Goal: Task Accomplishment & Management: Complete application form

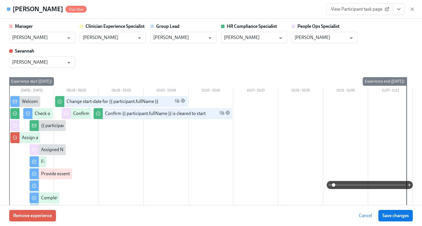
scroll to position [1011, 0]
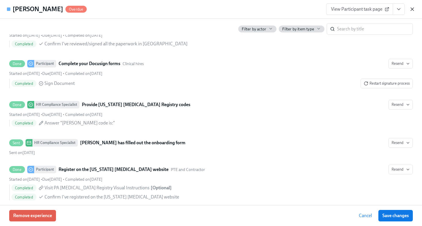
click at [412, 9] on icon "button" at bounding box center [412, 9] width 3 height 3
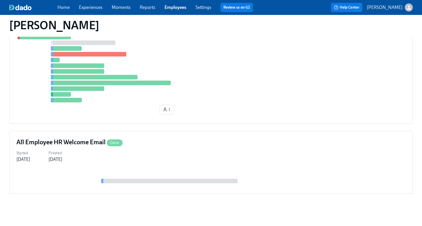
click at [176, 7] on link "Employees" at bounding box center [175, 7] width 22 height 5
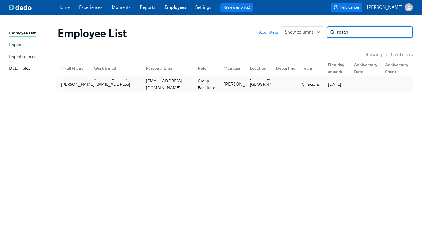
type input "rosan"
click at [86, 81] on div "Cindy Rosancrans" at bounding box center [78, 84] width 38 height 7
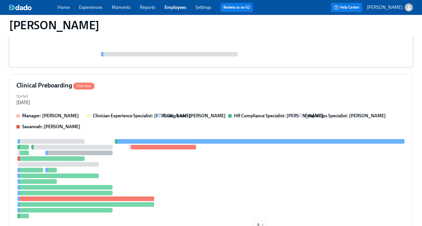
scroll to position [154, 0]
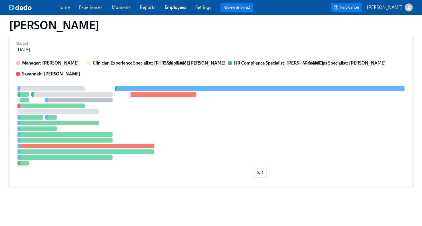
click at [165, 127] on div at bounding box center [210, 125] width 389 height 79
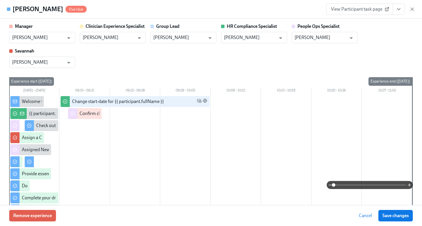
click at [398, 10] on icon "View task page" at bounding box center [399, 9] width 6 height 6
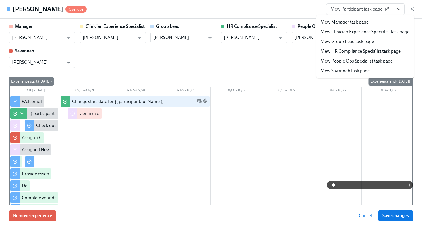
click at [367, 53] on link "View HR Compliance Specialist task page" at bounding box center [361, 51] width 80 height 6
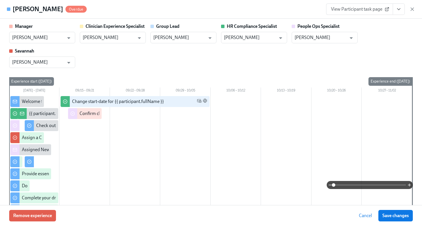
click at [337, 10] on span "View Participant task page" at bounding box center [359, 9] width 57 height 6
click at [411, 7] on icon "button" at bounding box center [412, 9] width 6 height 6
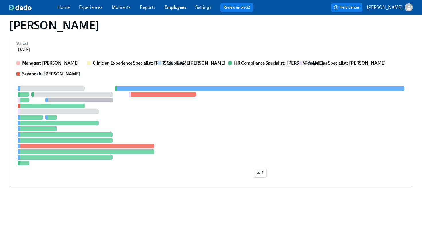
click at [170, 8] on link "Employees" at bounding box center [175, 7] width 22 height 5
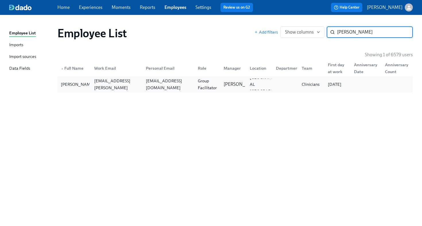
type input "erin whise"
click at [145, 85] on div "erincamille14@gmail.com" at bounding box center [168, 84] width 50 height 14
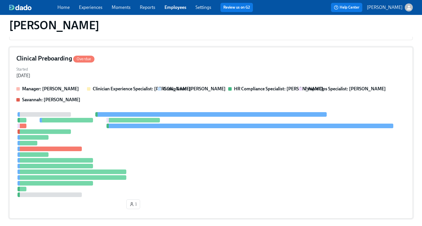
scroll to position [130, 0]
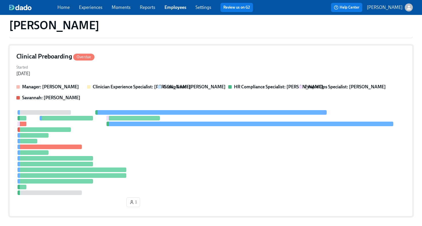
click at [187, 62] on div "Clinical Preboarding Overdue Started Sep 15, 2025 Manager: Sarah Dunn Clinician…" at bounding box center [210, 131] width 403 height 172
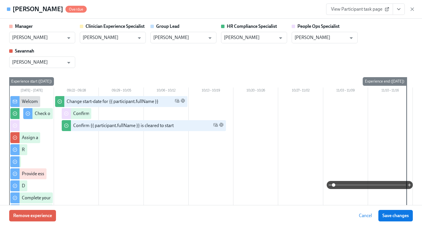
click at [399, 11] on icon "View task page" at bounding box center [399, 9] width 6 height 6
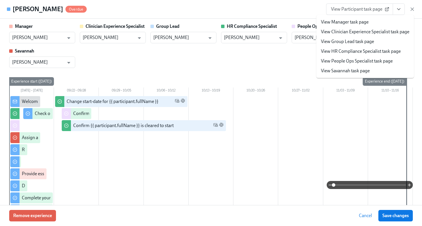
click at [353, 12] on link "View Participant task page" at bounding box center [359, 8] width 67 height 11
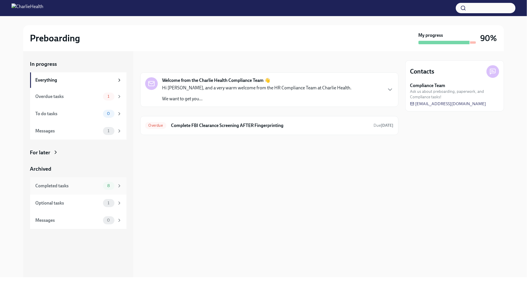
click at [94, 188] on div "Completed tasks" at bounding box center [68, 186] width 65 height 6
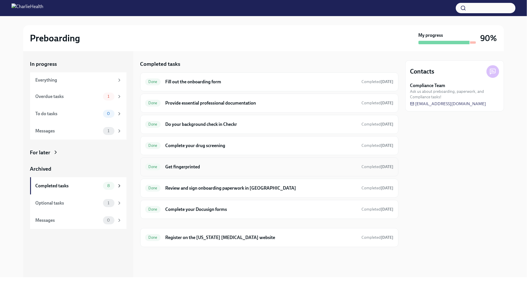
click at [195, 167] on h6 "Get fingerprinted" at bounding box center [261, 167] width 192 height 6
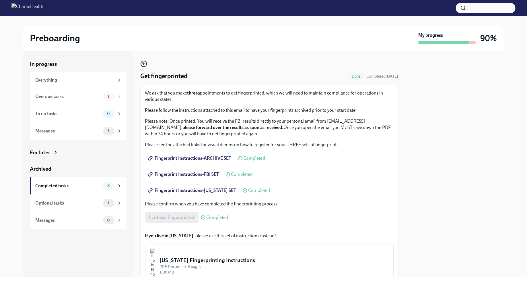
click at [142, 64] on icon "button" at bounding box center [143, 63] width 7 height 7
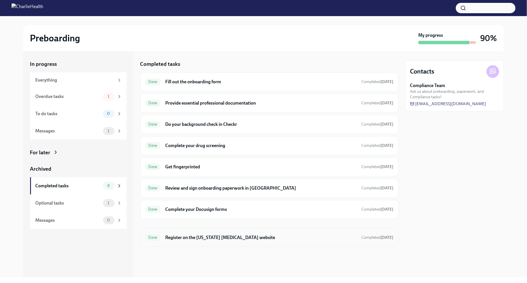
click at [259, 235] on h6 "Register on the [US_STATE] [MEDICAL_DATA] website" at bounding box center [261, 237] width 192 height 6
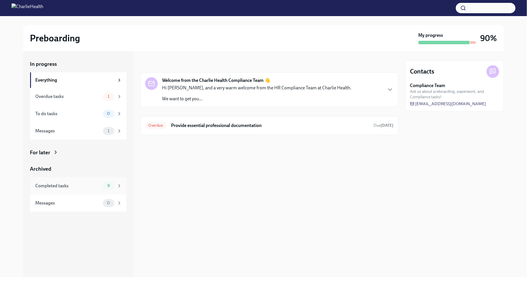
click at [119, 184] on icon at bounding box center [119, 185] width 5 height 5
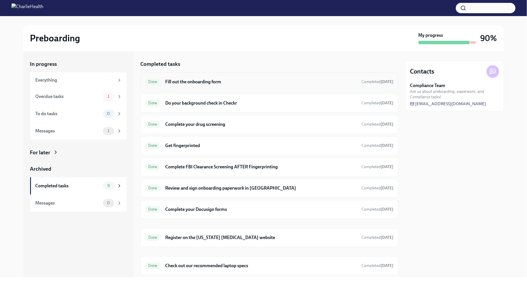
click at [276, 82] on h6 "Fill out the onboarding form" at bounding box center [261, 82] width 192 height 6
